Goal: Subscribe to service/newsletter

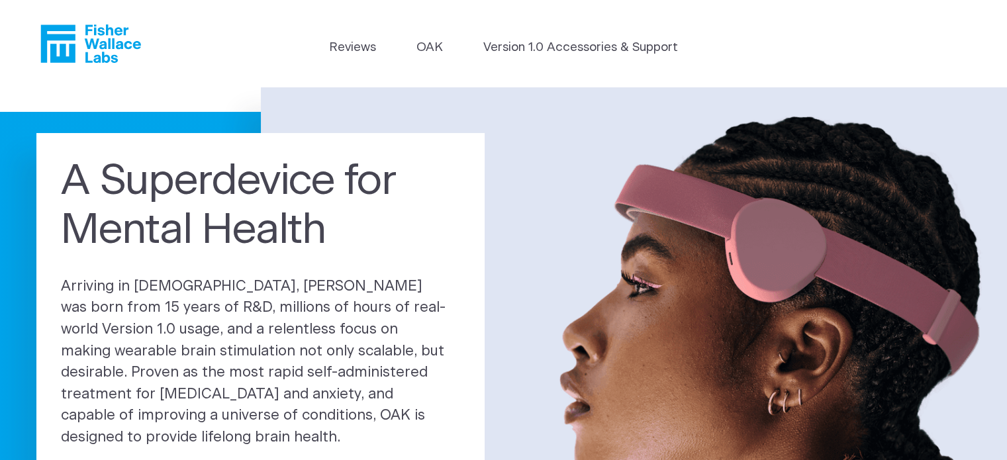
click at [84, 46] on icon "Fisher Wallace" at bounding box center [90, 44] width 101 height 38
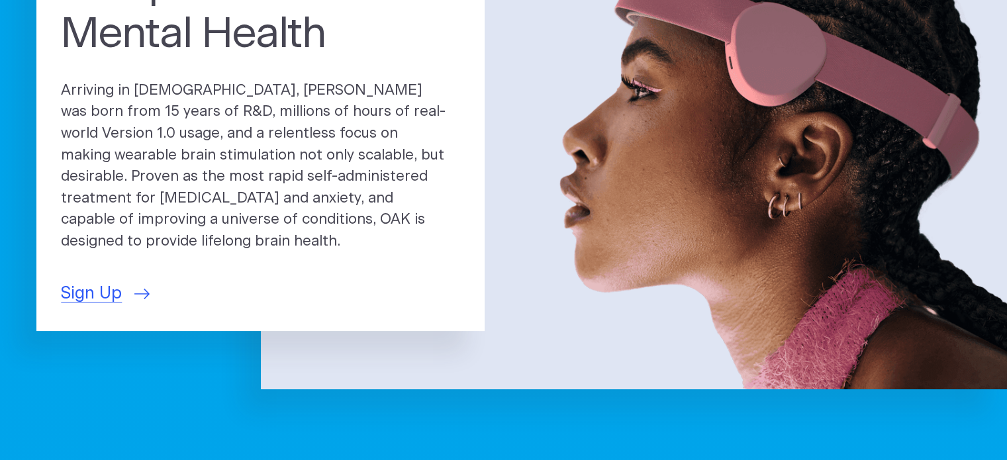
scroll to position [197, 0]
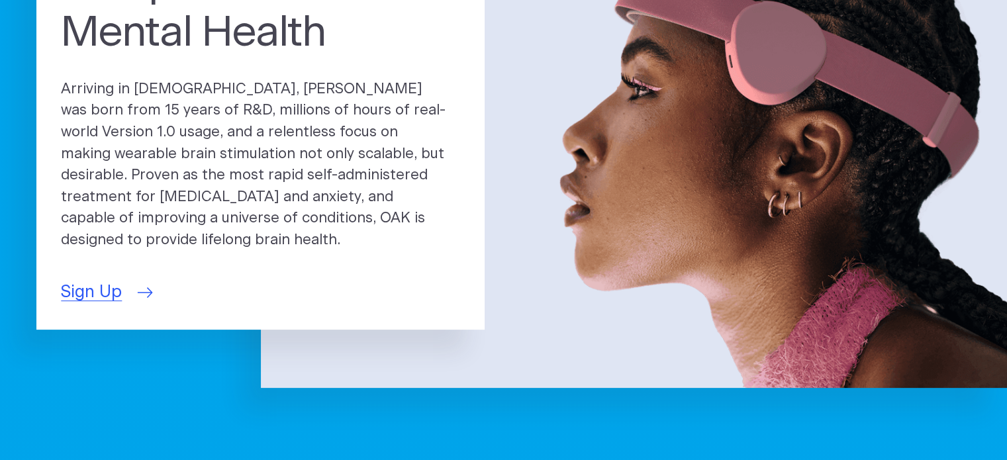
click at [117, 305] on span "Sign Up" at bounding box center [91, 292] width 61 height 25
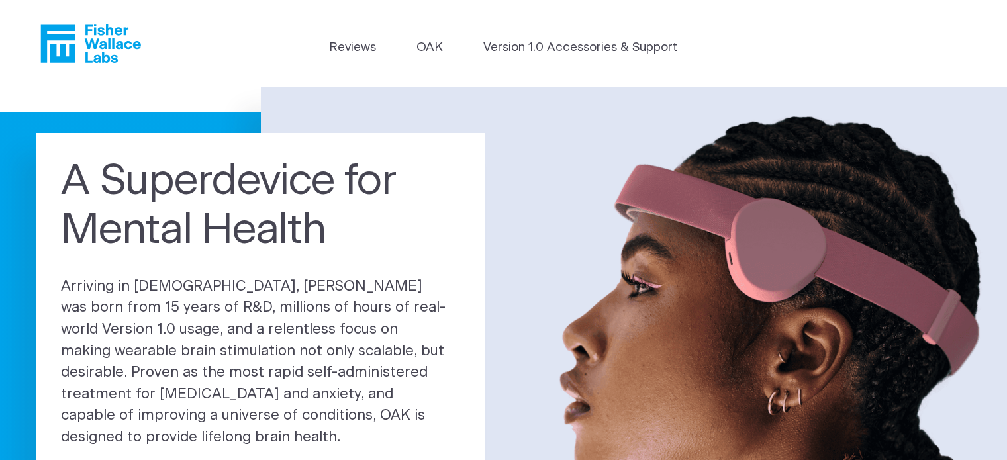
scroll to position [197, 0]
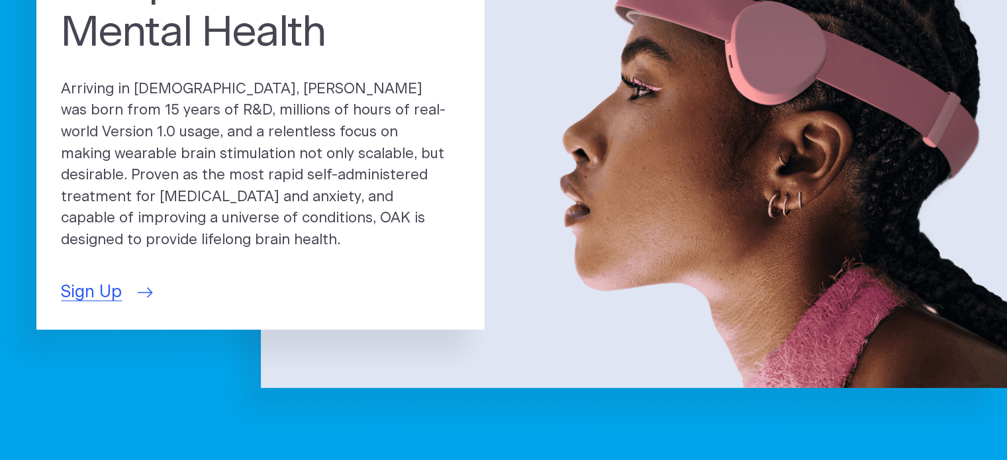
click at [110, 305] on span "Sign Up" at bounding box center [91, 292] width 61 height 25
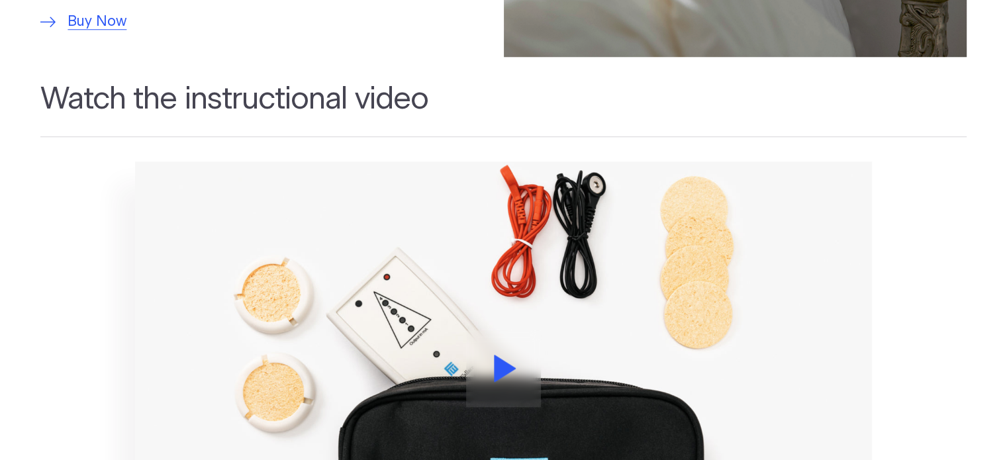
scroll to position [1237, 0]
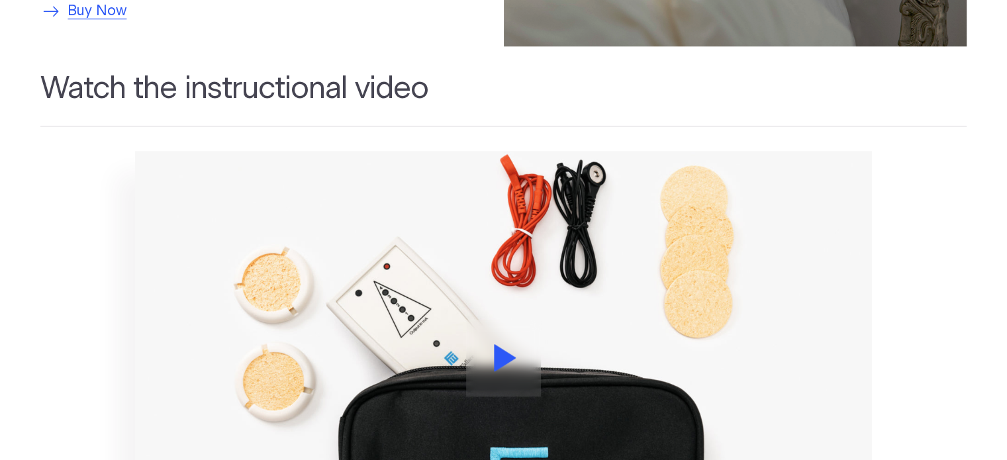
click at [118, 23] on span "Buy Now" at bounding box center [97, 12] width 59 height 22
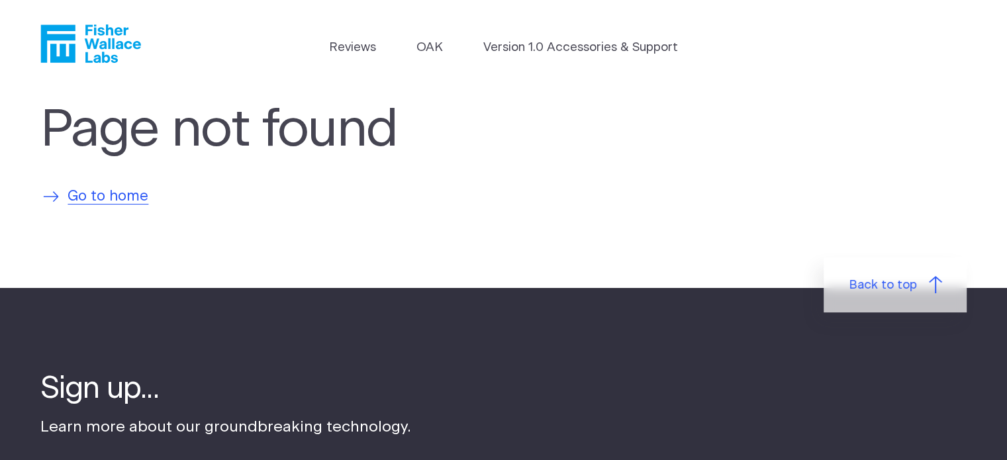
click at [130, 208] on span "Go to home" at bounding box center [108, 197] width 81 height 22
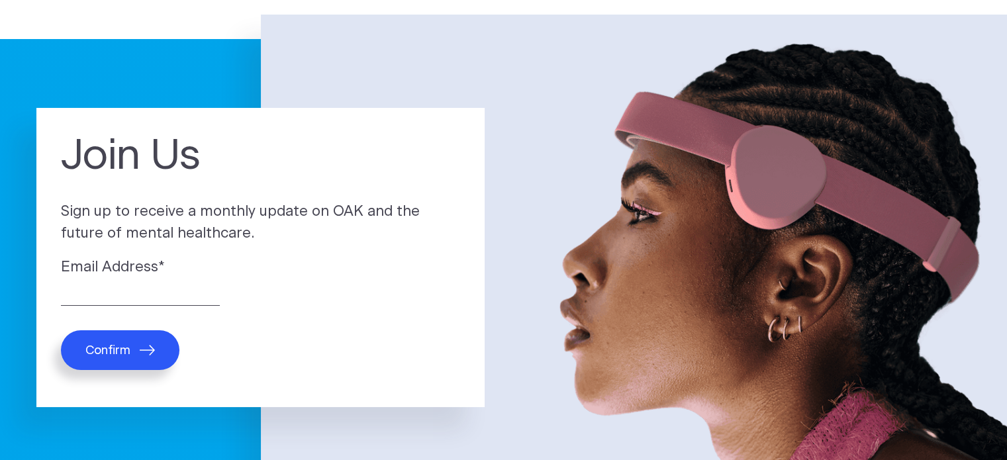
scroll to position [100, 0]
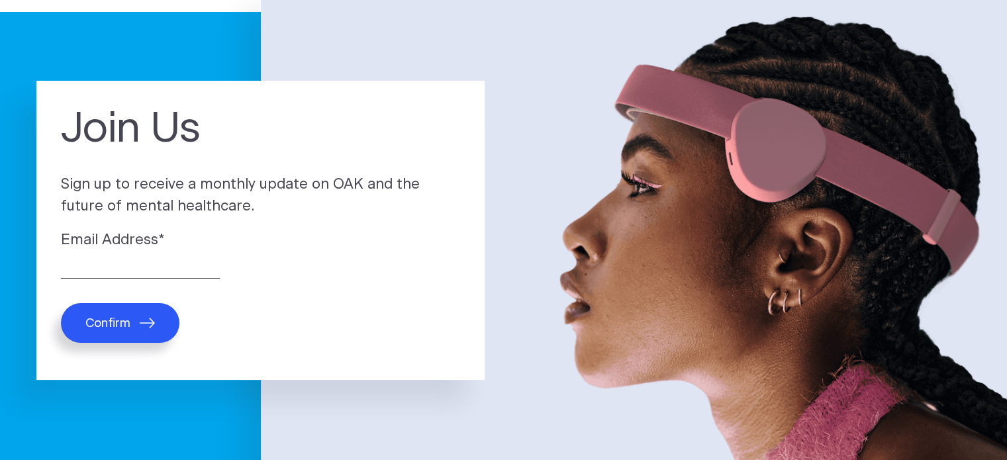
click at [207, 252] on label "Email Address *" at bounding box center [260, 241] width 399 height 22
click at [207, 258] on input "Email Address *" at bounding box center [140, 268] width 159 height 21
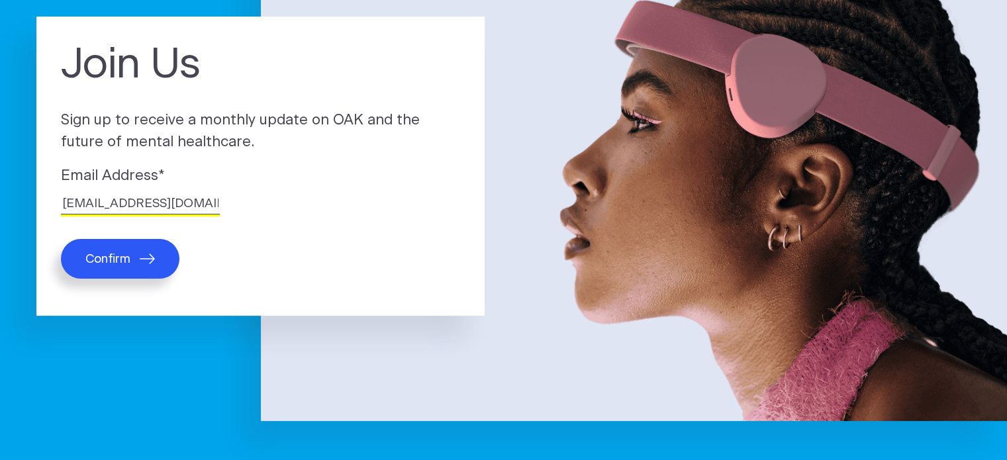
scroll to position [169, 0]
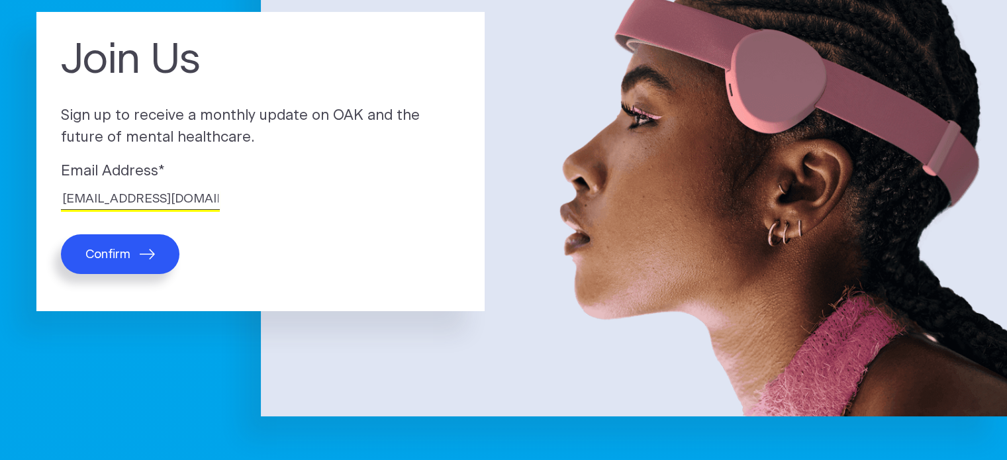
type input "ralphhtch@yahoo.com"
click at [155, 260] on icon "submit" at bounding box center [147, 254] width 15 height 11
